Goal: Navigation & Orientation: Find specific page/section

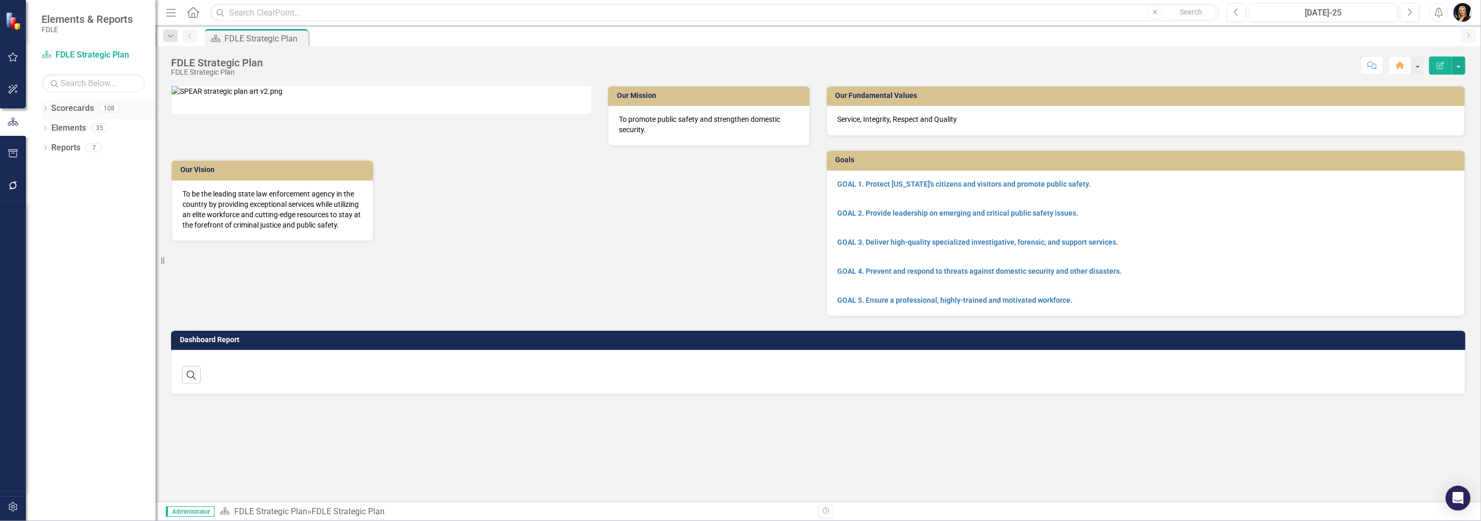
click at [44, 113] on div "Dropdown" at bounding box center [44, 109] width 7 height 9
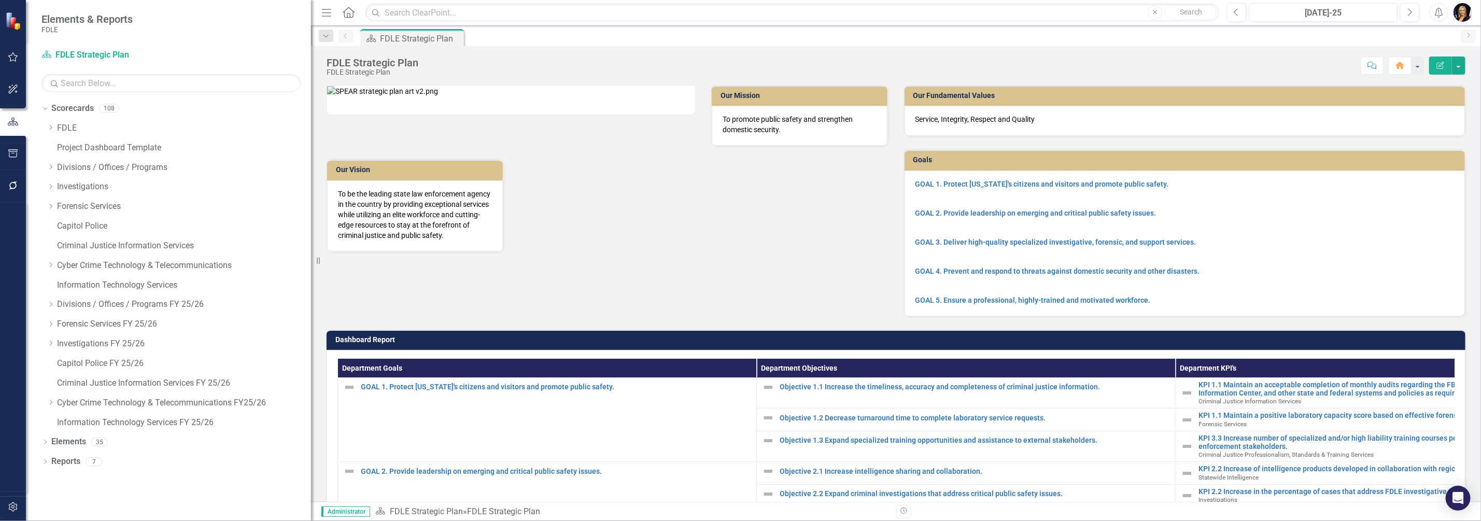
drag, startPoint x: 158, startPoint y: 204, endPoint x: 418, endPoint y: 216, distance: 260.0
click at [418, 216] on div "Elements & Reports FDLE Scorecard FDLE Strategic Plan Search Dropdown Scorecard…" at bounding box center [740, 260] width 1481 height 521
click at [50, 166] on icon "Dropdown" at bounding box center [51, 167] width 8 height 6
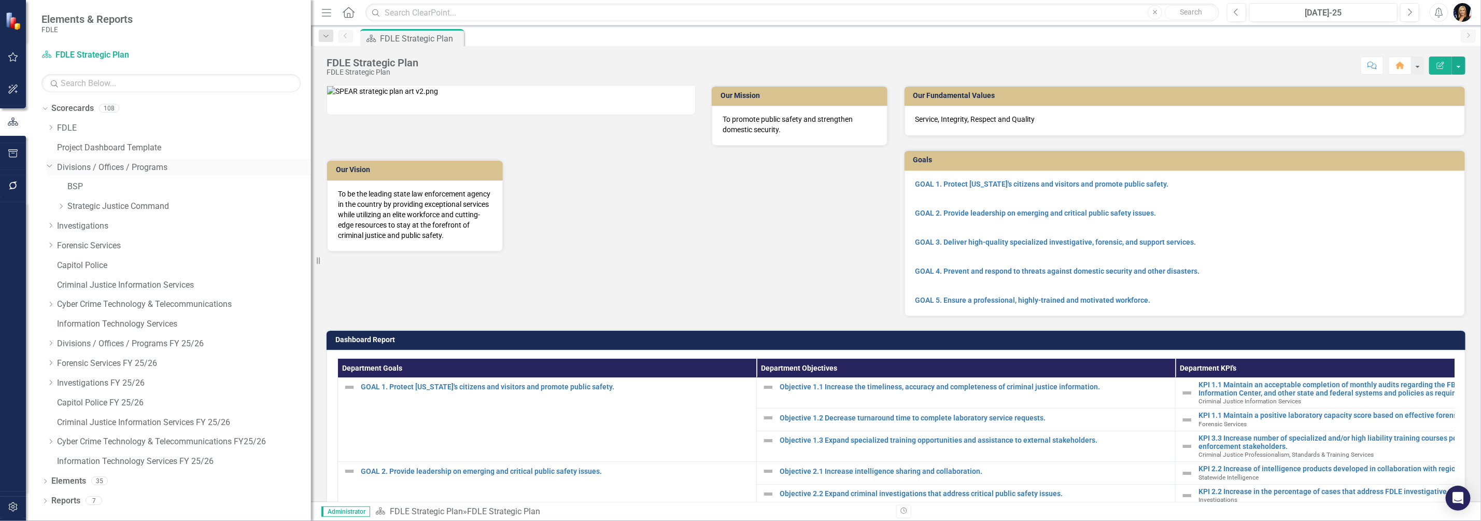
click at [50, 166] on icon at bounding box center [49, 166] width 5 height 3
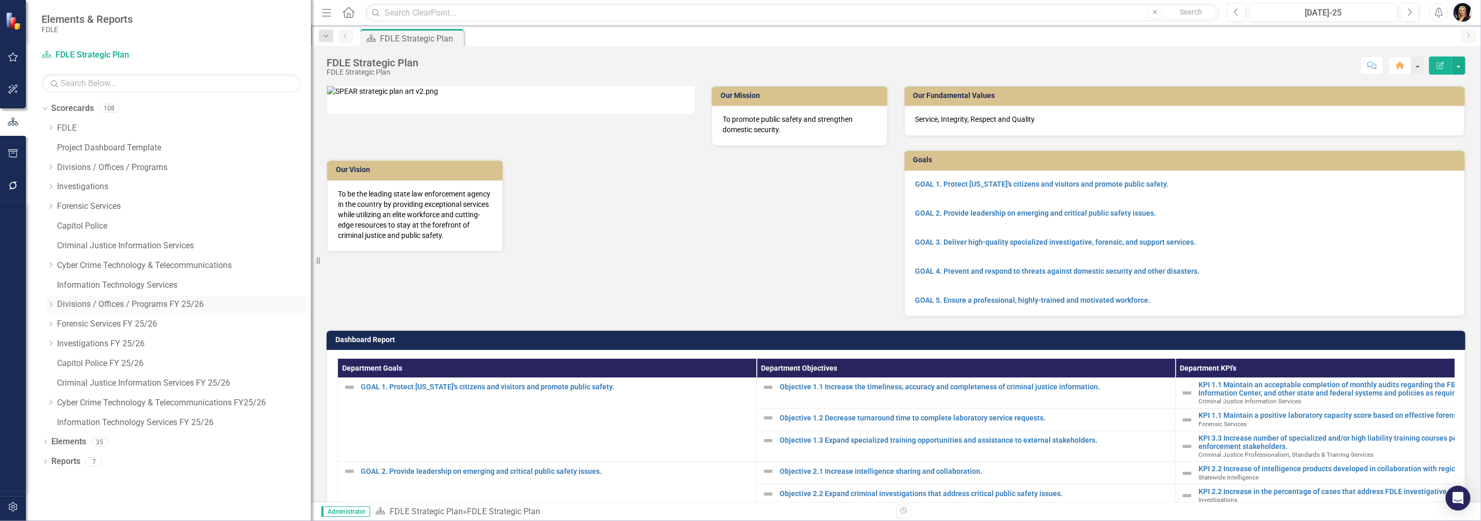
click at [51, 305] on icon "Dropdown" at bounding box center [51, 304] width 8 height 6
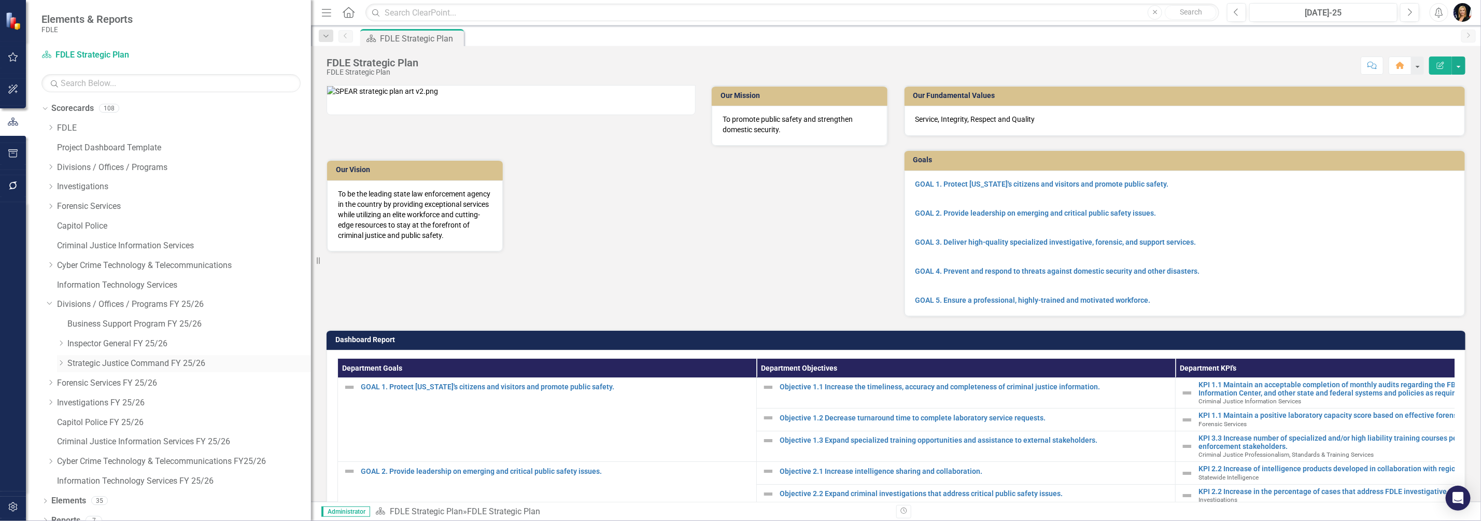
click at [59, 361] on icon "Dropdown" at bounding box center [61, 363] width 8 height 6
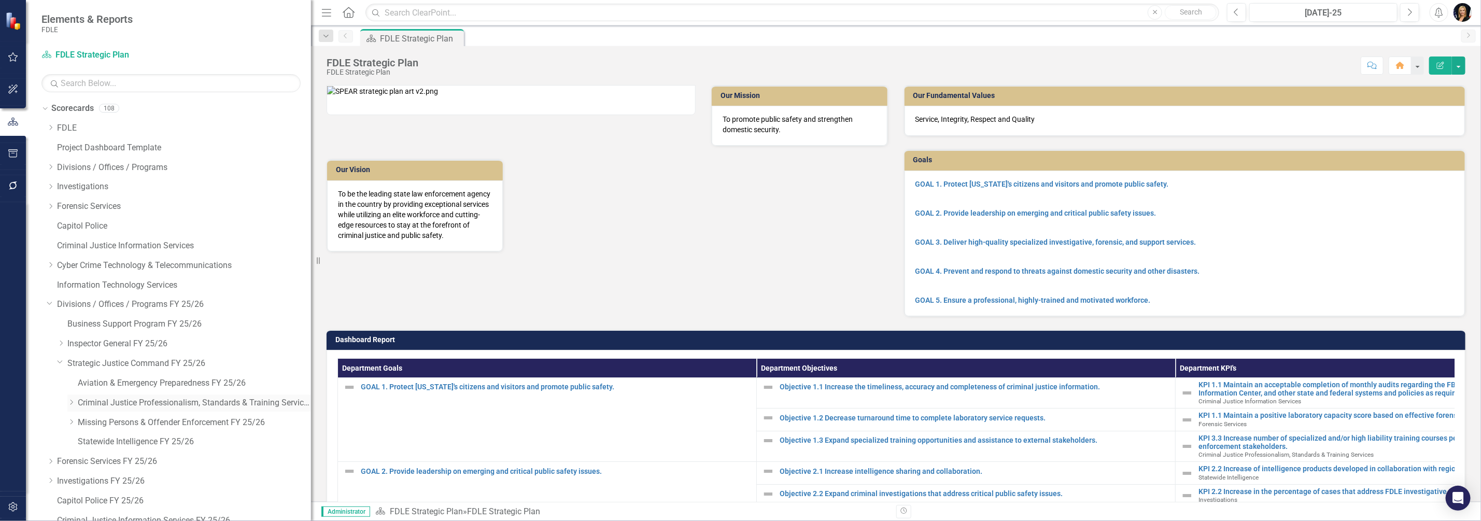
click at [284, 404] on link "Criminal Justice Professionalism, Standards & Training Services FY 25/26" at bounding box center [194, 403] width 233 height 12
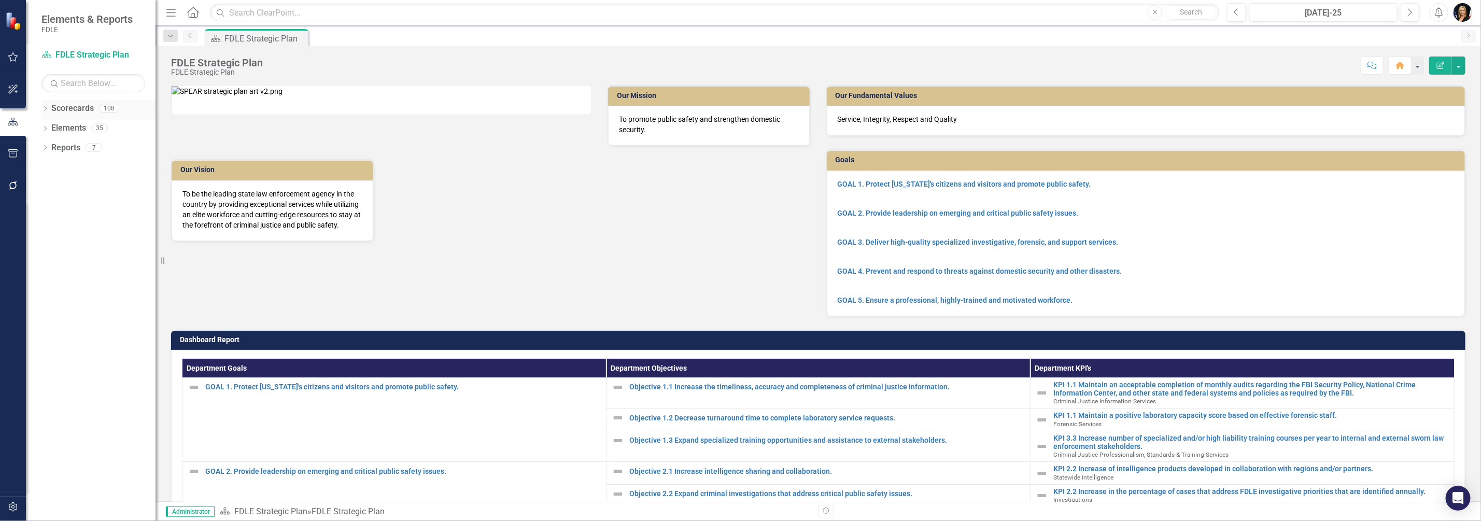
click at [42, 109] on icon "Dropdown" at bounding box center [44, 110] width 7 height 6
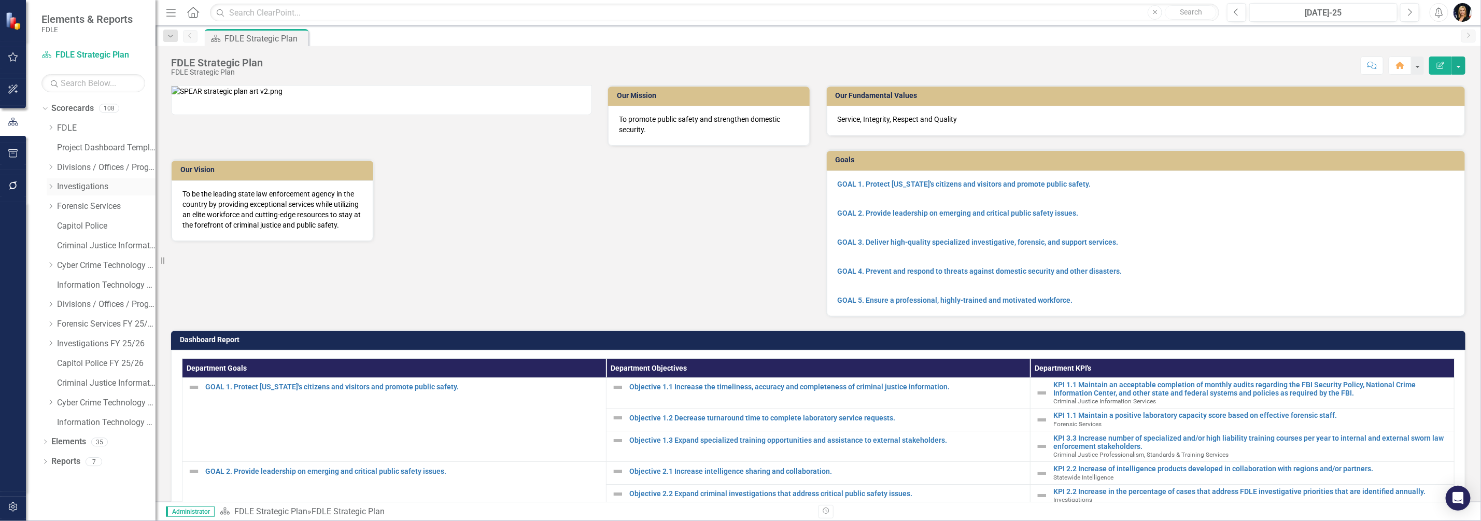
click at [154, 182] on link "Investigations" at bounding box center [106, 187] width 99 height 12
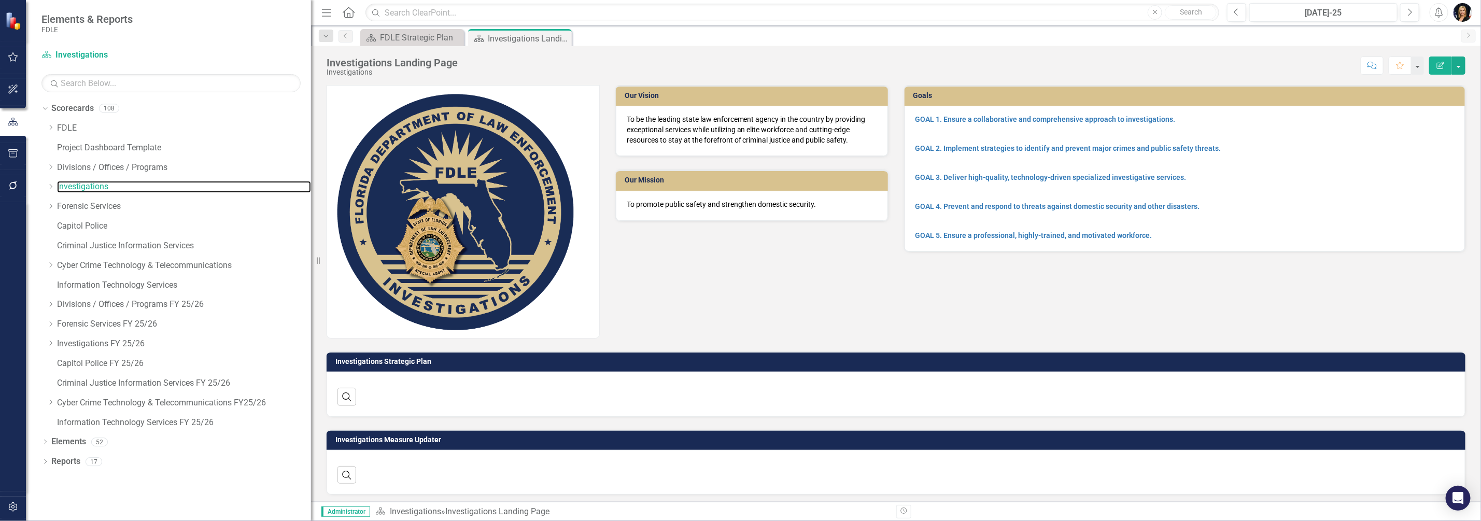
drag, startPoint x: 157, startPoint y: 182, endPoint x: 498, endPoint y: 179, distance: 341.1
click at [498, 179] on div "Elements & Reports FDLE Scorecard Investigations Search Dropdown Scorecards 108…" at bounding box center [740, 260] width 1481 height 521
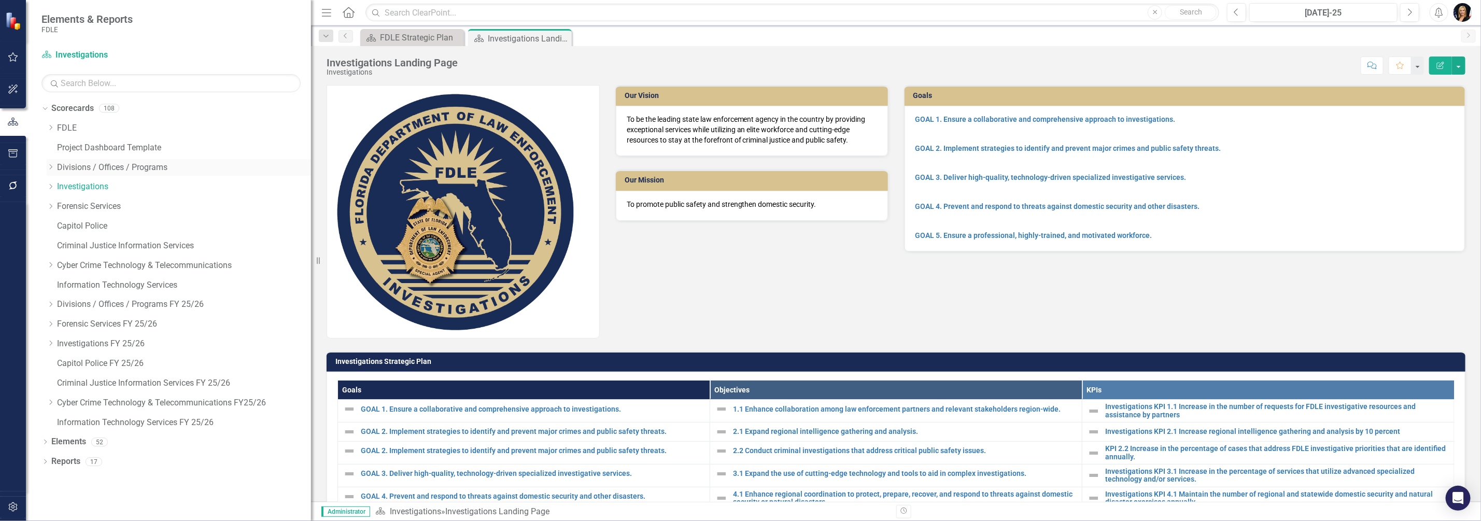
click at [49, 165] on icon "Dropdown" at bounding box center [51, 167] width 8 height 6
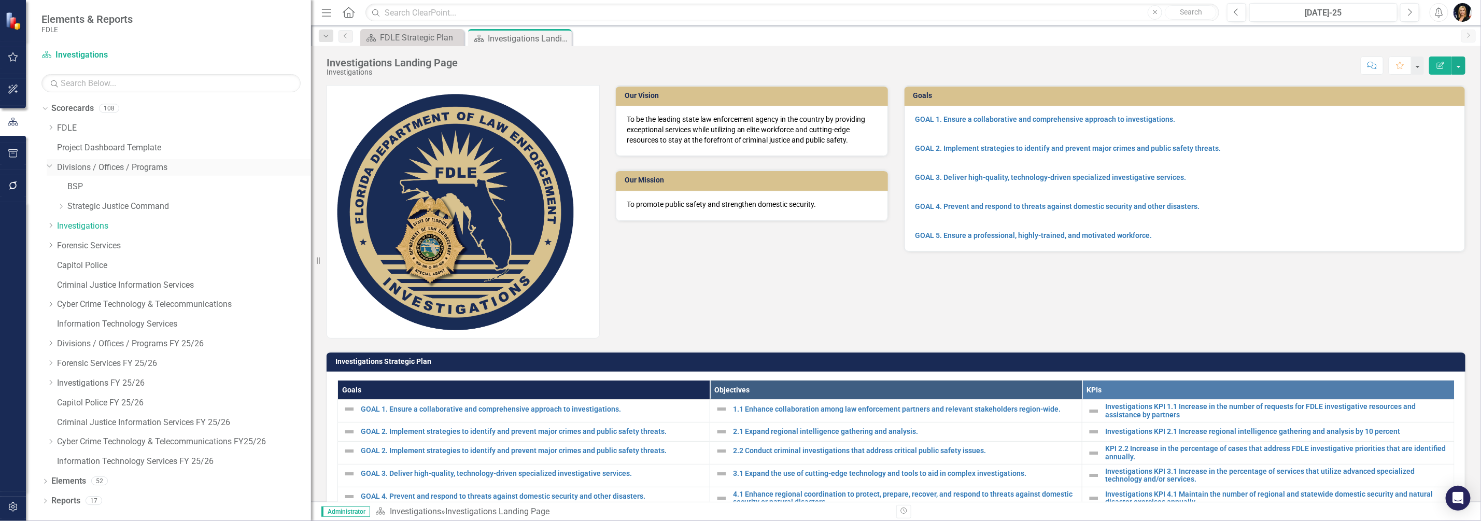
click at [49, 165] on icon "Dropdown" at bounding box center [50, 166] width 6 height 8
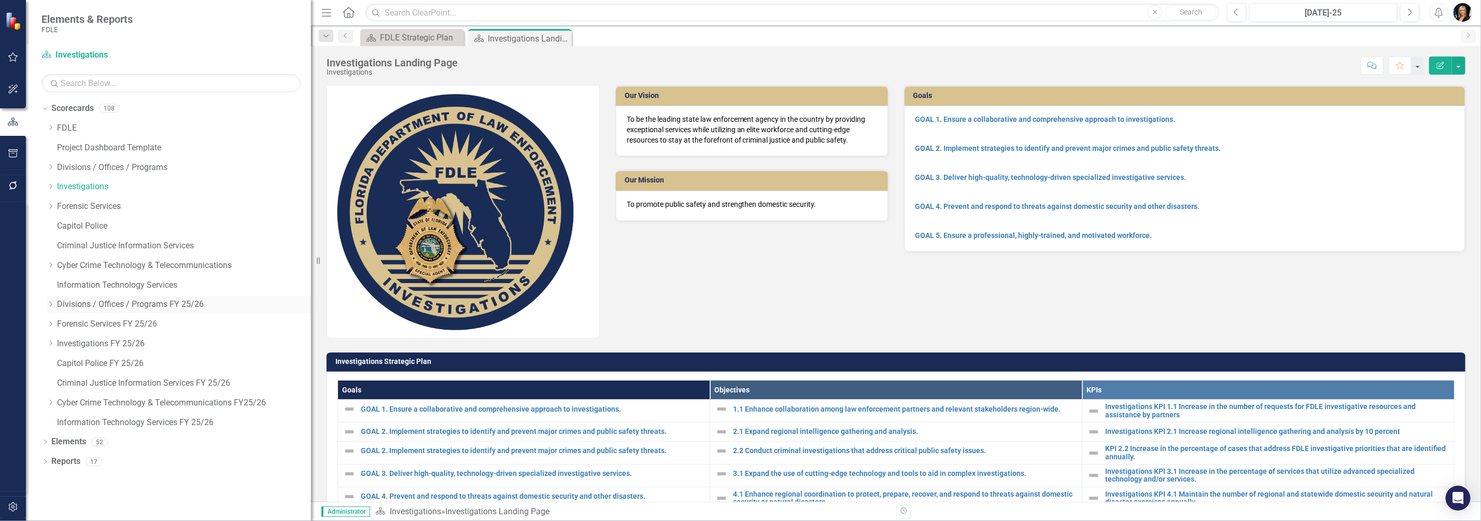
click at [49, 304] on icon "Dropdown" at bounding box center [51, 304] width 8 height 6
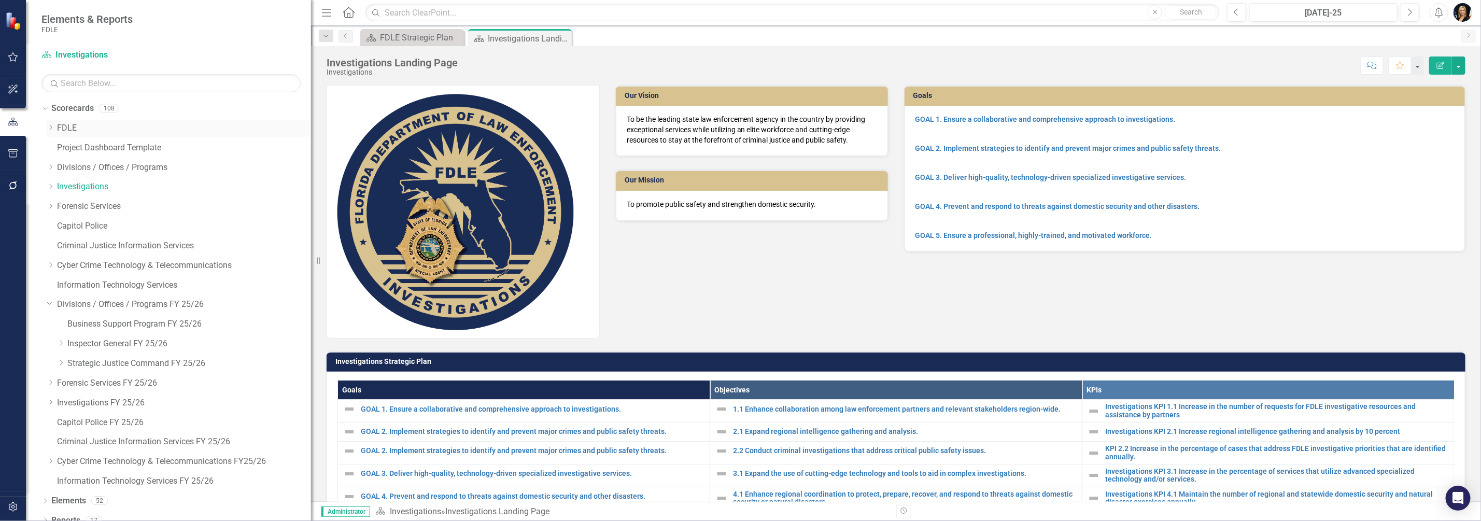
click at [51, 130] on icon "Dropdown" at bounding box center [51, 127] width 8 height 6
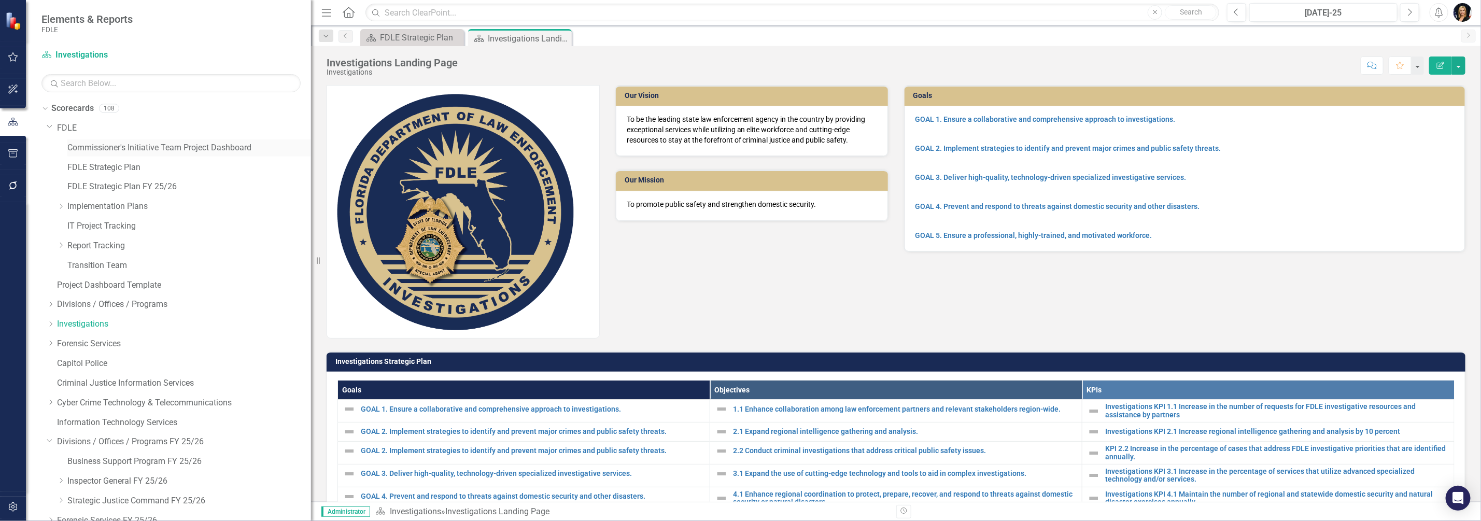
click at [79, 146] on link "Commissioner's Initiative Team Project Dashboard" at bounding box center [189, 148] width 244 height 12
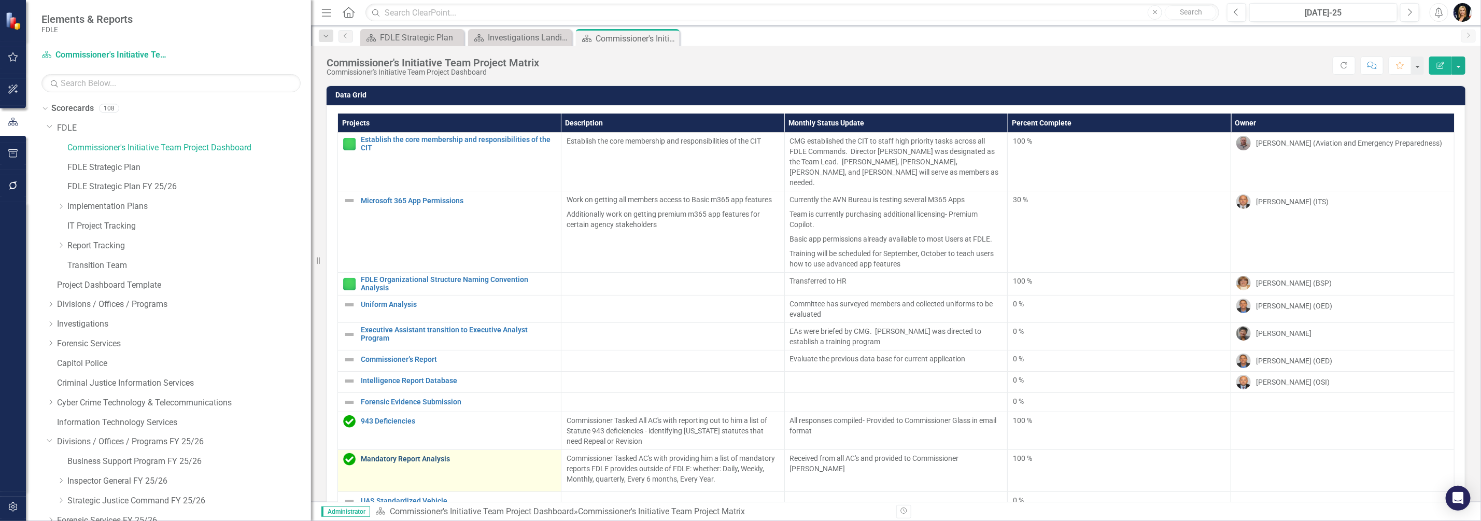
click at [398, 455] on link "Mandatory Report Analysis" at bounding box center [458, 459] width 195 height 8
